Goal: Information Seeking & Learning: Learn about a topic

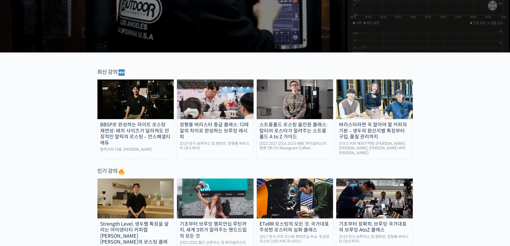
scroll to position [161, 0]
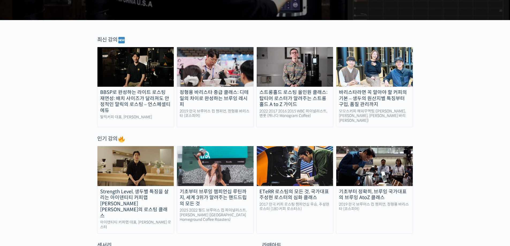
click at [149, 74] on img at bounding box center [135, 67] width 77 height 40
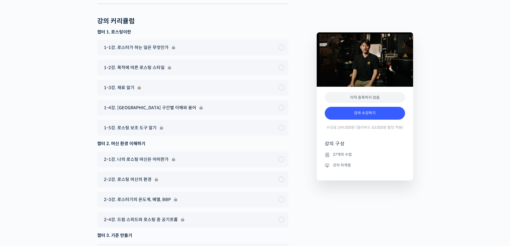
scroll to position [2114, 0]
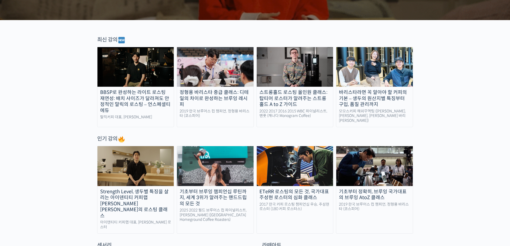
scroll to position [187, 0]
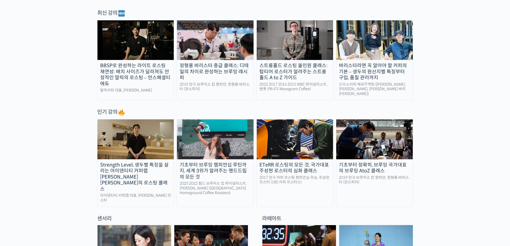
click at [162, 147] on img at bounding box center [135, 139] width 77 height 40
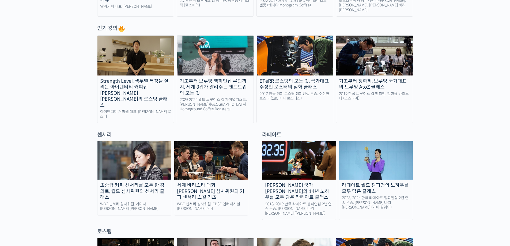
scroll to position [294, 0]
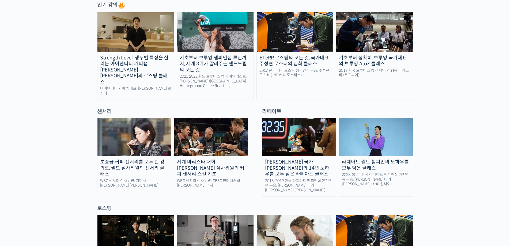
click at [121, 133] on img at bounding box center [134, 137] width 74 height 38
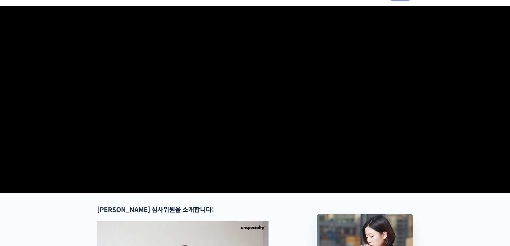
scroll to position [27, 0]
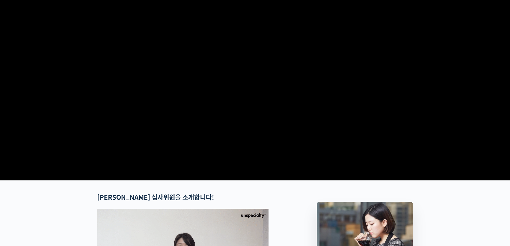
click at [272, 106] on video at bounding box center [255, 86] width 316 height 185
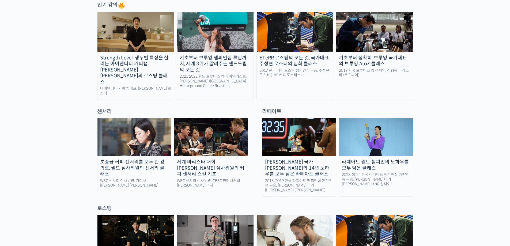
click at [146, 130] on img at bounding box center [134, 137] width 74 height 38
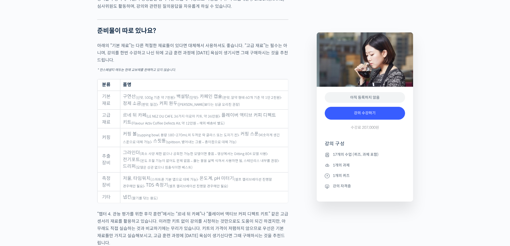
scroll to position [2650, 0]
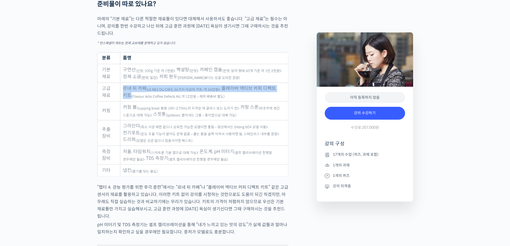
drag, startPoint x: 123, startPoint y: 95, endPoint x: 283, endPoint y: 94, distance: 160.1
click at [283, 94] on td "르네 뒤 카페 (LE NEZ DU CAFE, 36가지 아로마 키트, 약 36만원) , 플레이버 액티브 커피 디펙트 키트 (Flavour Act…" at bounding box center [204, 92] width 168 height 19
copy td "르네 뒤 카페 (LE NEZ DU CAFE, 36가지 아로마 키트, 약 36만원) , 플레이버 액티브 커피 디펙트 키트"
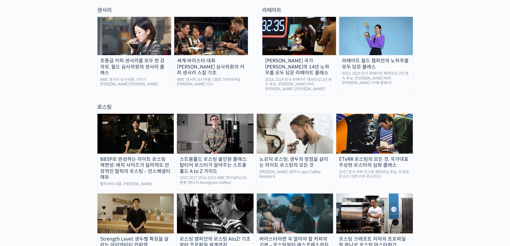
scroll to position [401, 0]
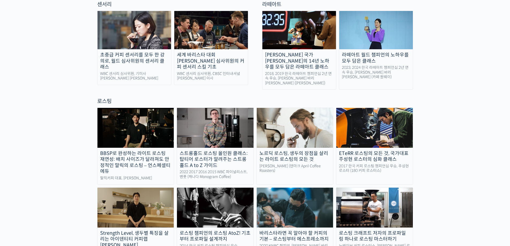
click at [228, 53] on div "세계 바리스타 대회 윤선희 심사위원의 커피 센서리 스킬 기초" at bounding box center [211, 61] width 74 height 18
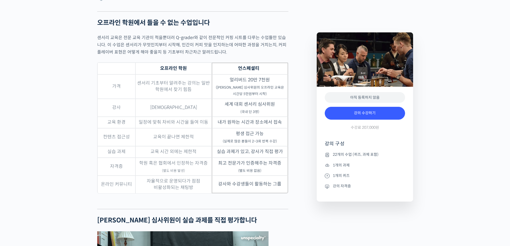
scroll to position [1579, 0]
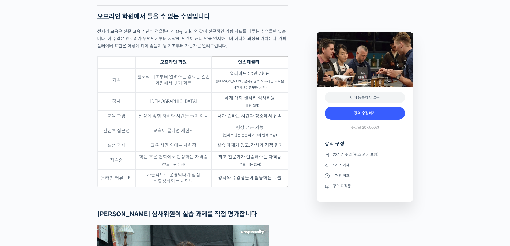
click at [327, 185] on icon at bounding box center [327, 186] width 5 height 6
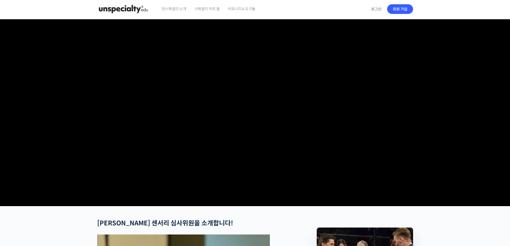
scroll to position [0, 0]
